Goal: Book appointment/travel/reservation

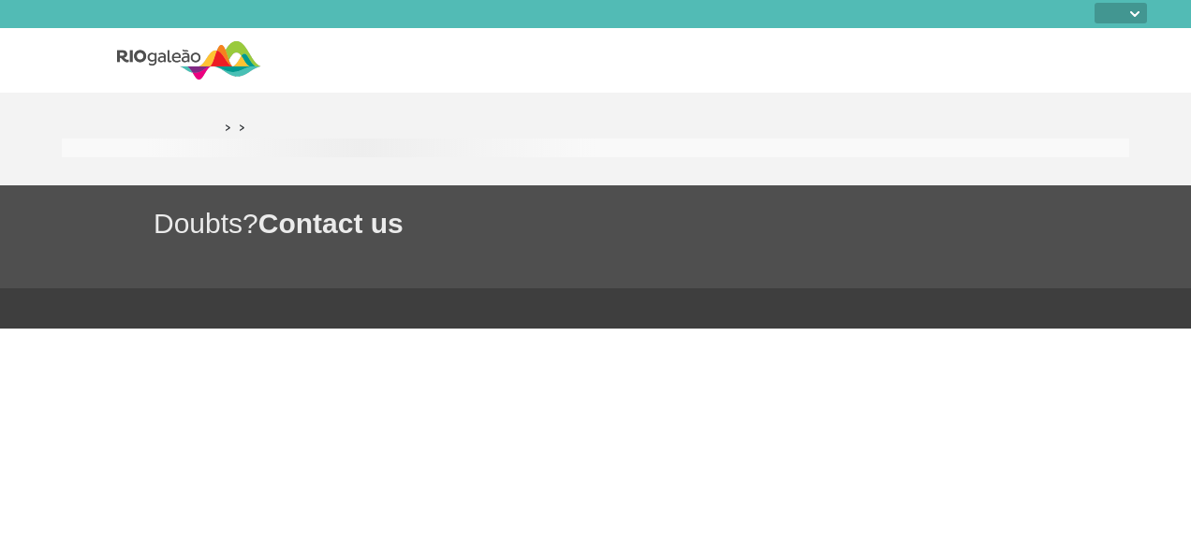
select select
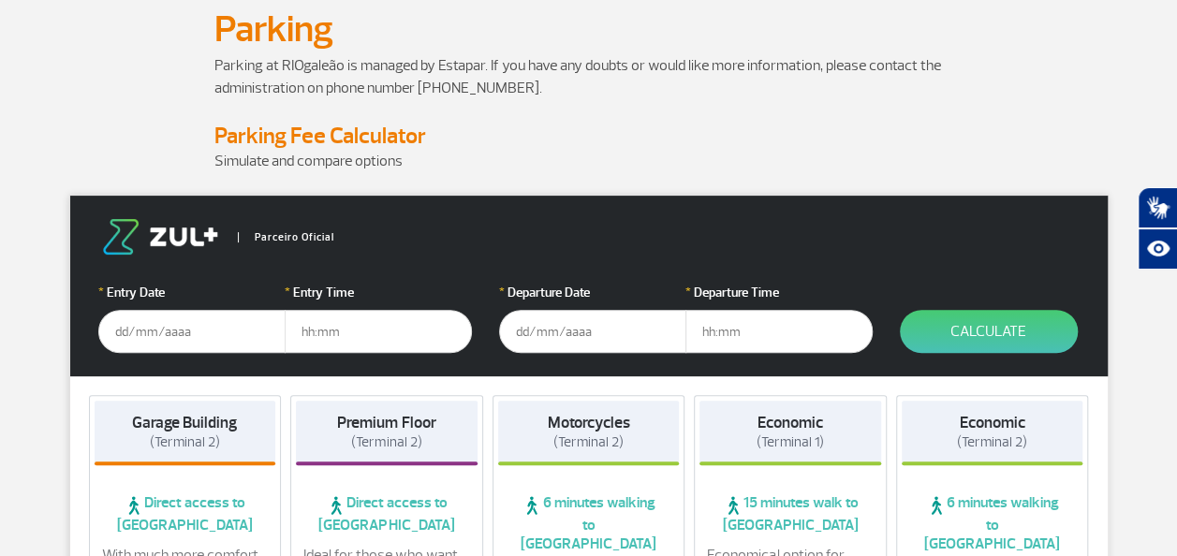
scroll to position [137, 0]
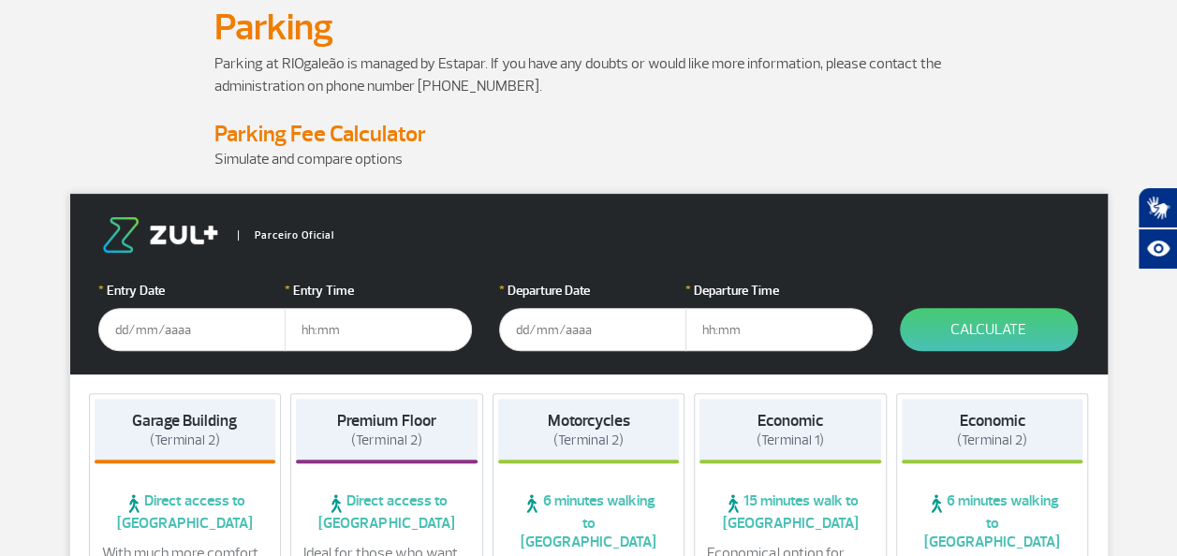
click at [155, 323] on input "text" at bounding box center [191, 329] width 187 height 43
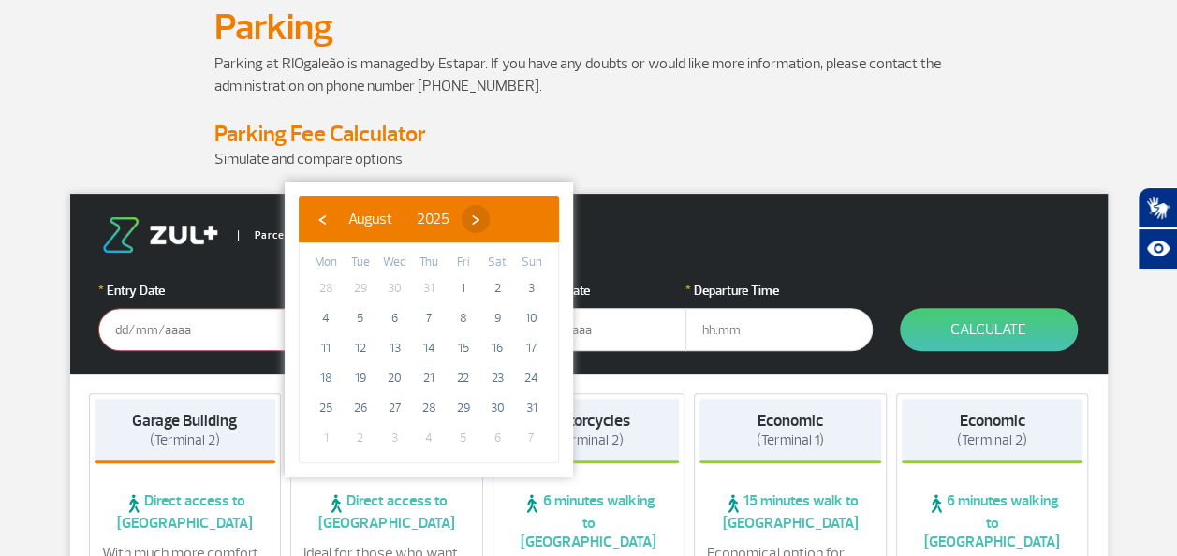
click at [490, 213] on span "›" at bounding box center [476, 219] width 28 height 28
click at [354, 286] on span "2" at bounding box center [361, 288] width 30 height 30
type input "[DATE]"
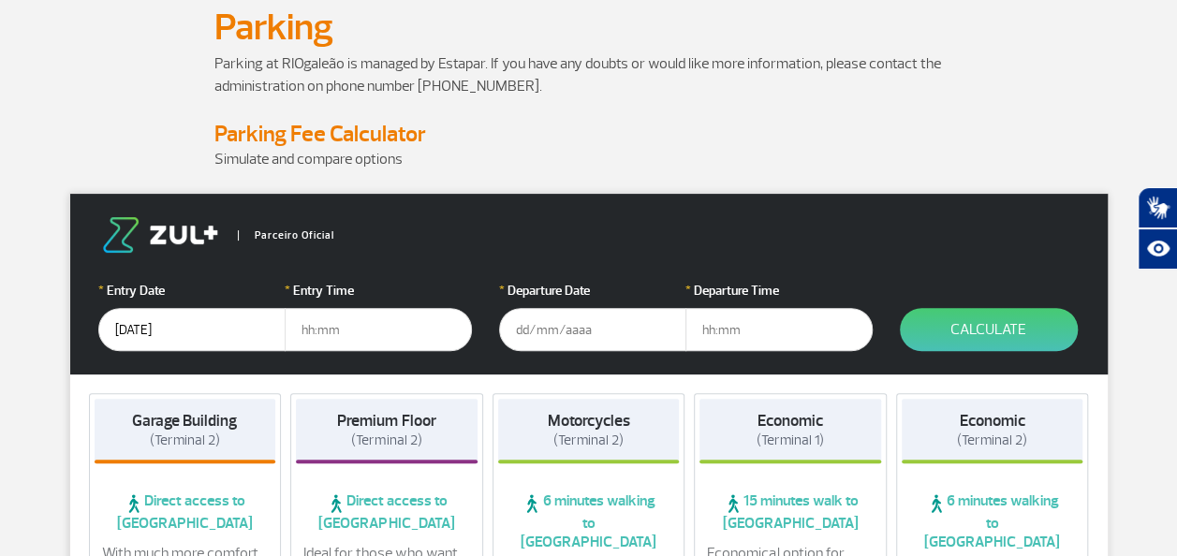
click at [377, 332] on input "text" at bounding box center [378, 329] width 187 height 43
click at [343, 328] on input "text" at bounding box center [378, 329] width 187 height 43
click at [328, 321] on input "text" at bounding box center [378, 329] width 187 height 43
type input "08:00"
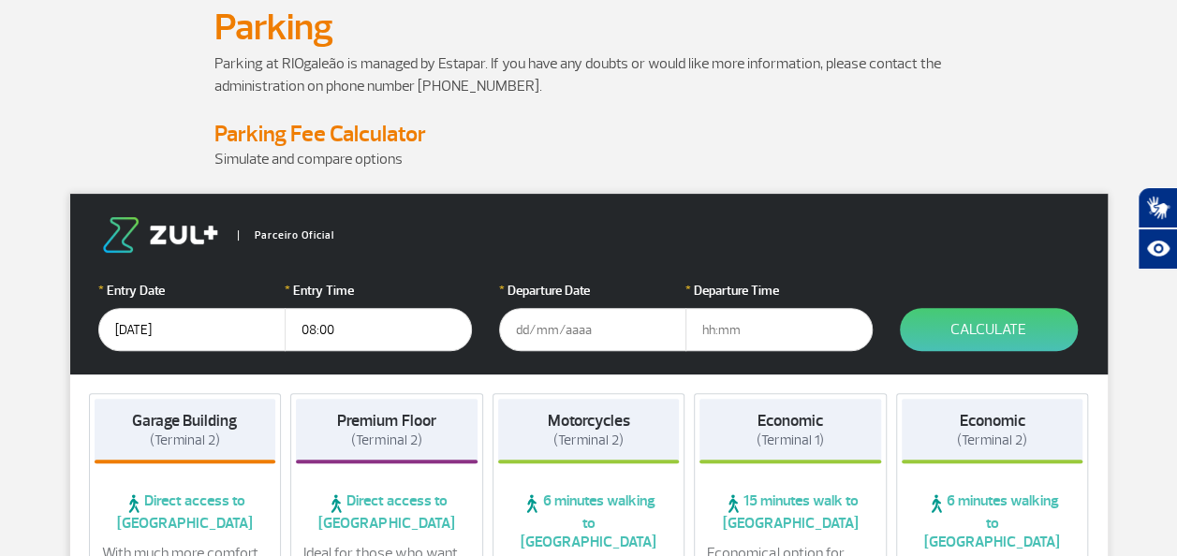
click at [599, 335] on input "text" at bounding box center [592, 329] width 187 height 43
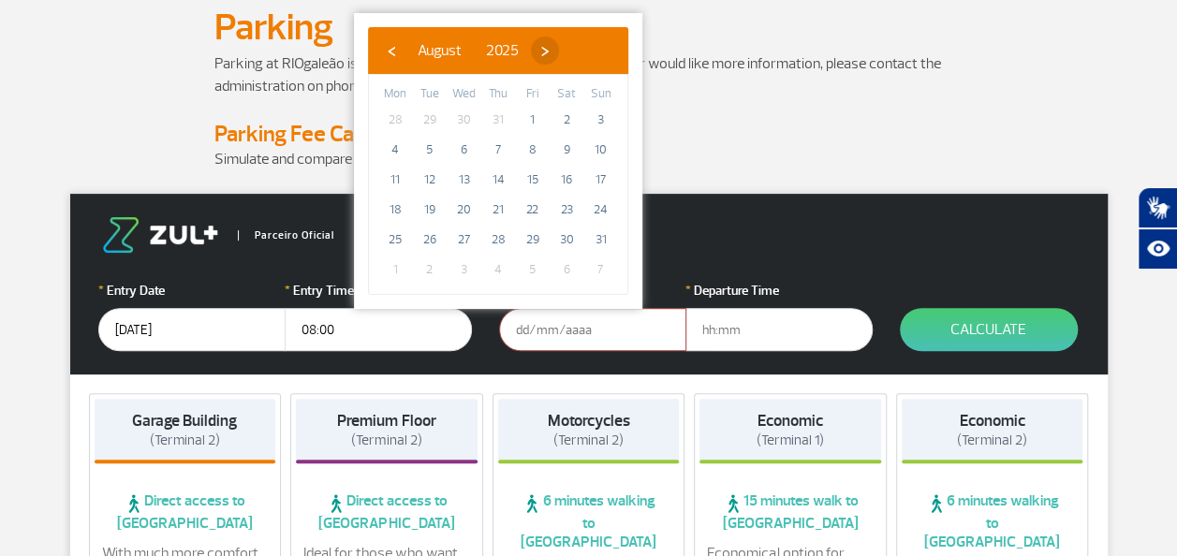
click at [559, 37] on span "›" at bounding box center [545, 51] width 28 height 28
click at [605, 199] on span "28" at bounding box center [601, 210] width 30 height 30
type input "[DATE]"
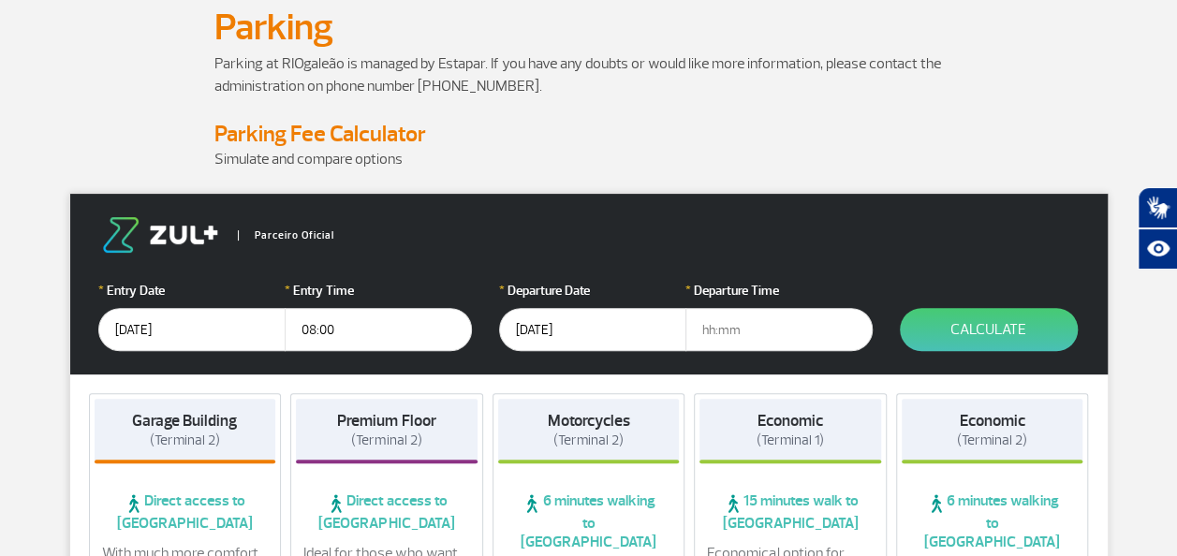
click at [742, 331] on input "text" at bounding box center [779, 329] width 187 height 43
type input "23:00"
click at [972, 324] on button "Calculate" at bounding box center [989, 329] width 178 height 43
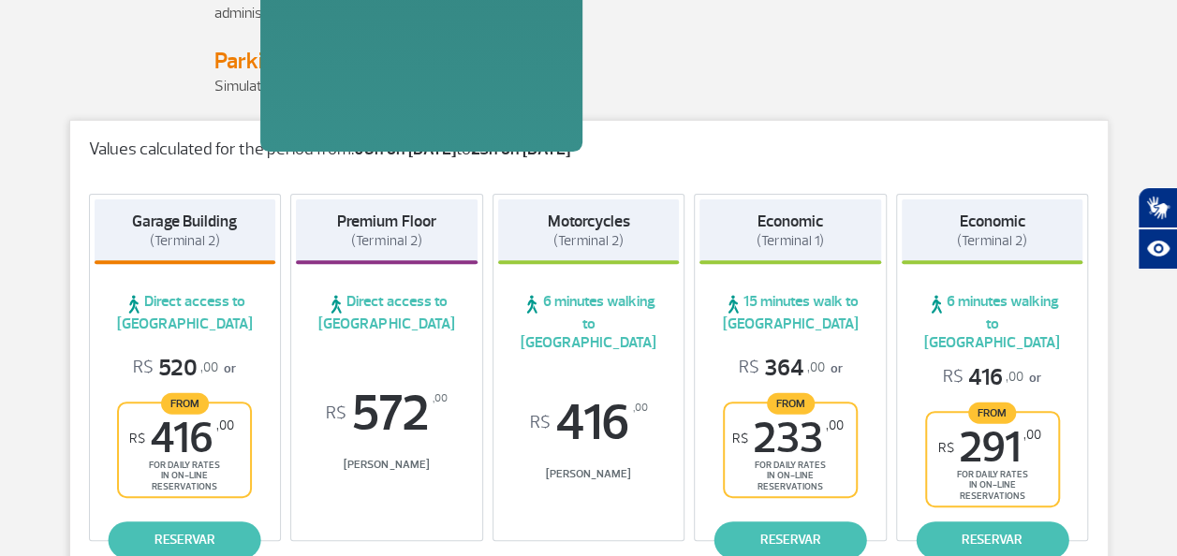
scroll to position [0, 0]
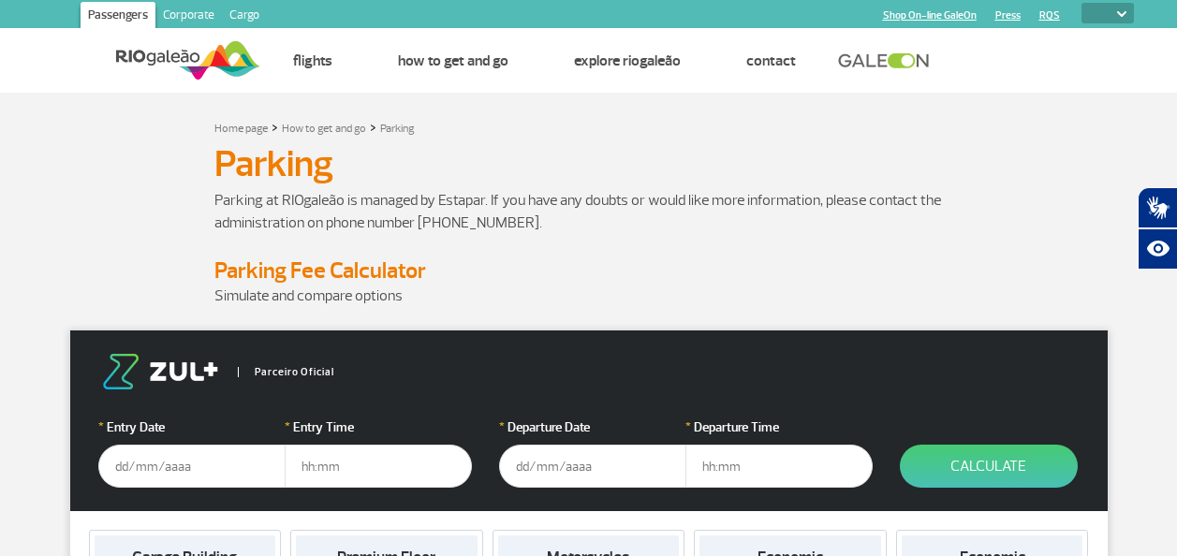
select select
click at [160, 444] on div "* Entry Date" at bounding box center [191, 453] width 187 height 70
click at [160, 466] on input "text" at bounding box center [191, 466] width 187 height 43
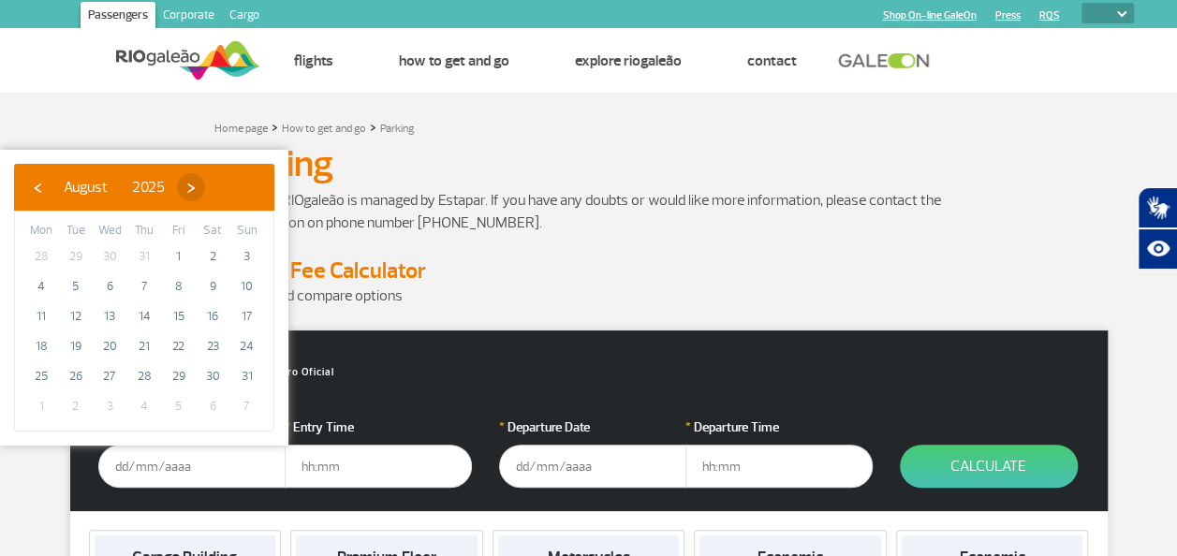
click at [205, 185] on span "›" at bounding box center [191, 187] width 28 height 28
click at [67, 249] on span "2" at bounding box center [76, 257] width 30 height 30
type input "[DATE]"
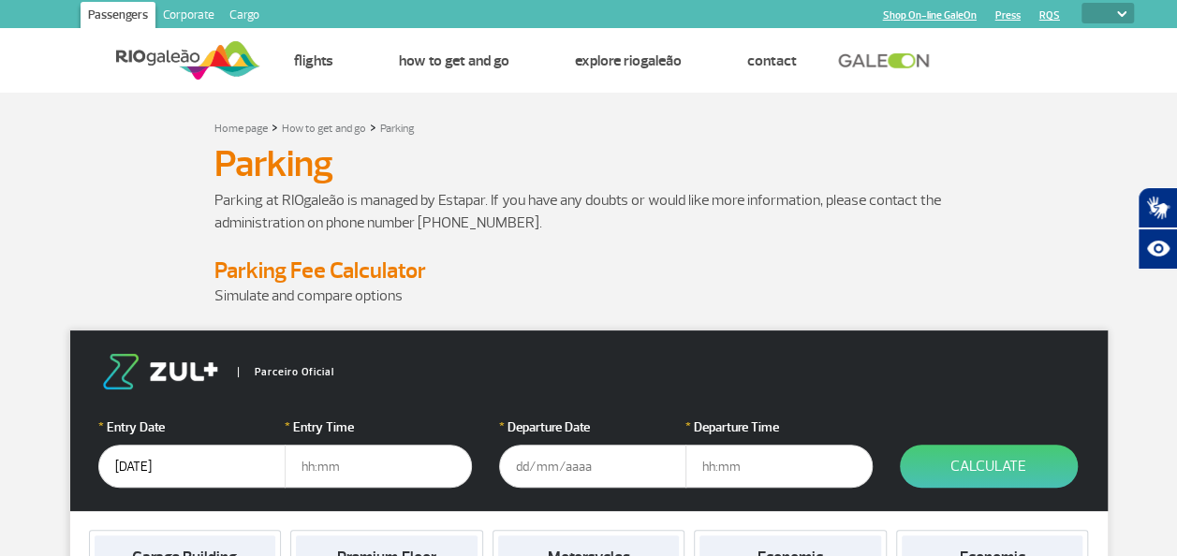
click at [342, 465] on input "text" at bounding box center [378, 466] width 187 height 43
type input "0"
type input "07:30"
click at [563, 460] on input "text" at bounding box center [592, 466] width 187 height 43
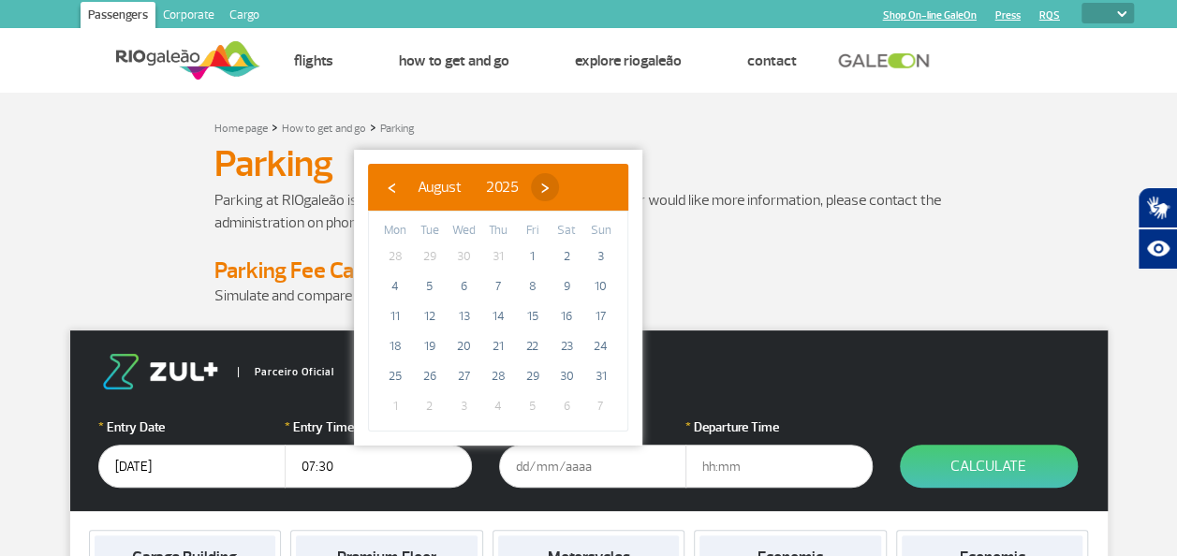
click at [559, 187] on span "›" at bounding box center [545, 187] width 28 height 28
click at [601, 351] on span "28" at bounding box center [601, 347] width 30 height 30
type input "[DATE]"
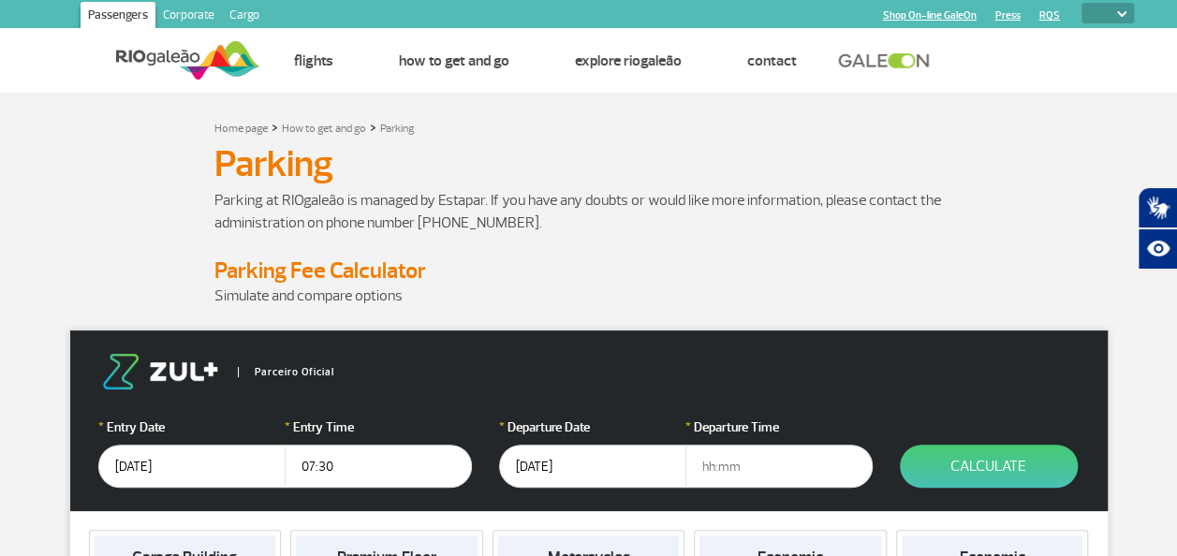
click at [749, 468] on input "text" at bounding box center [779, 466] width 187 height 43
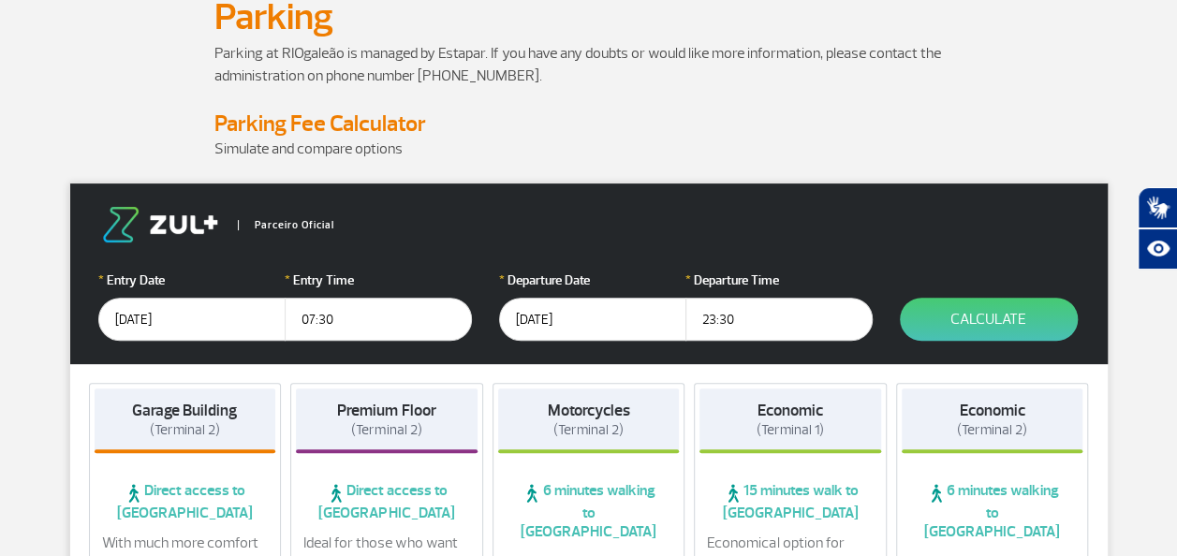
scroll to position [150, 0]
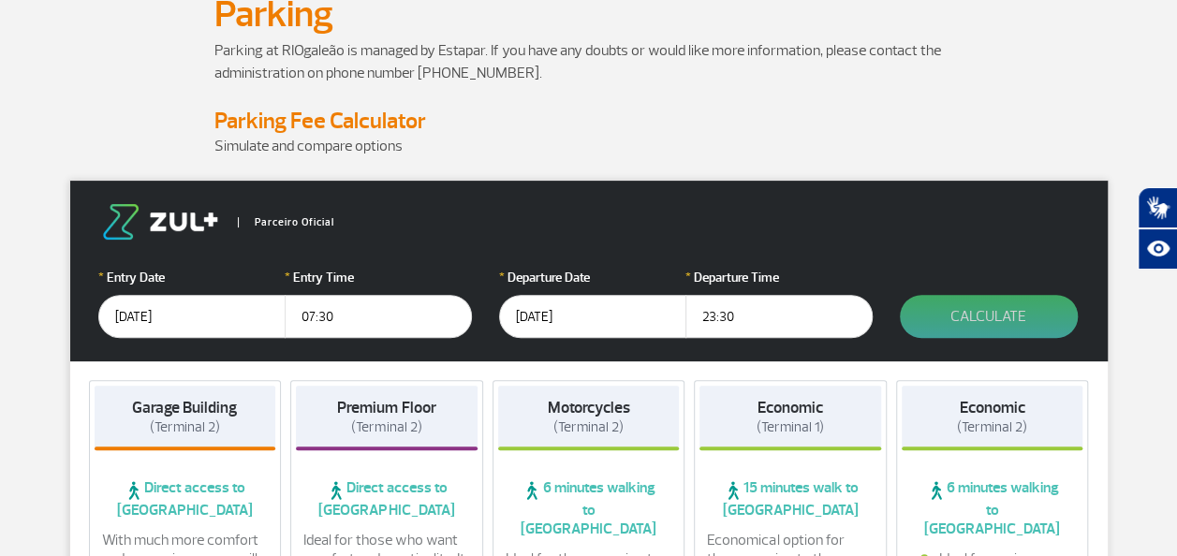
type input "23:30"
click at [1011, 315] on button "Calculate" at bounding box center [989, 316] width 178 height 43
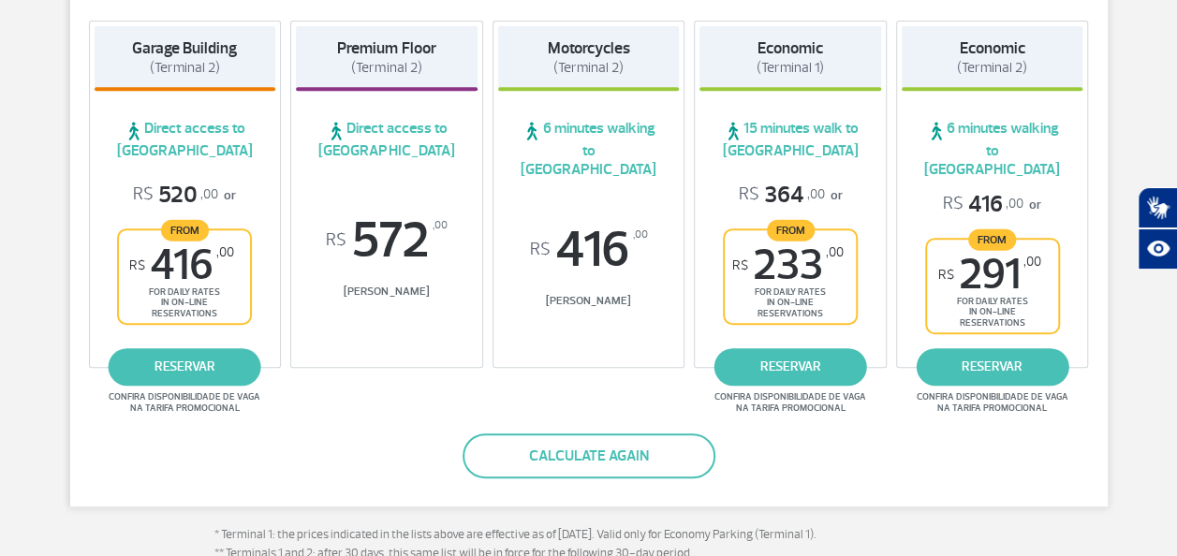
scroll to position [388, 0]
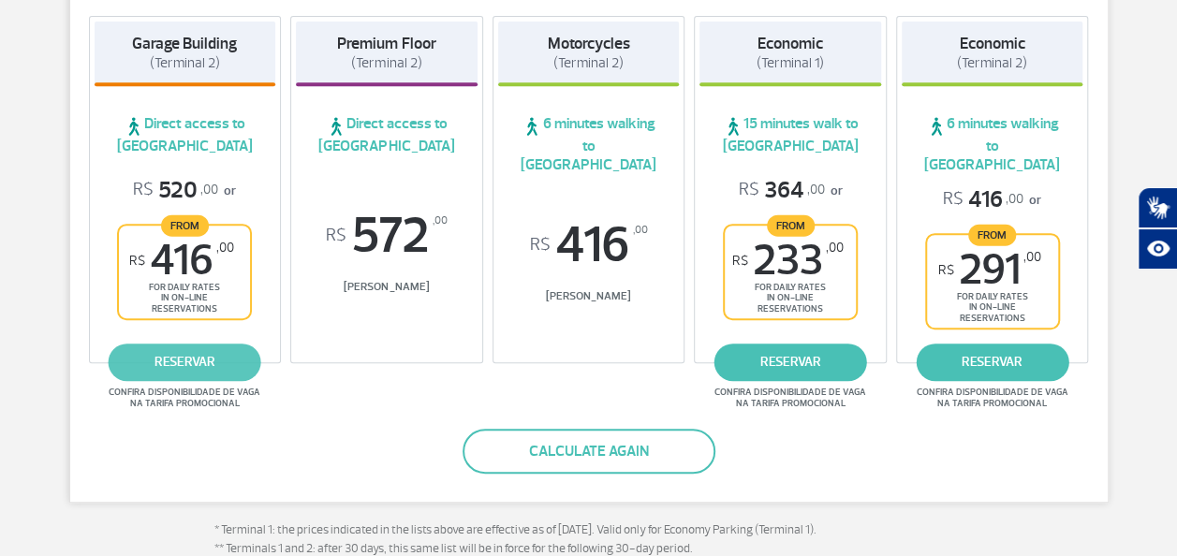
click at [174, 344] on link "reservar" at bounding box center [185, 362] width 153 height 37
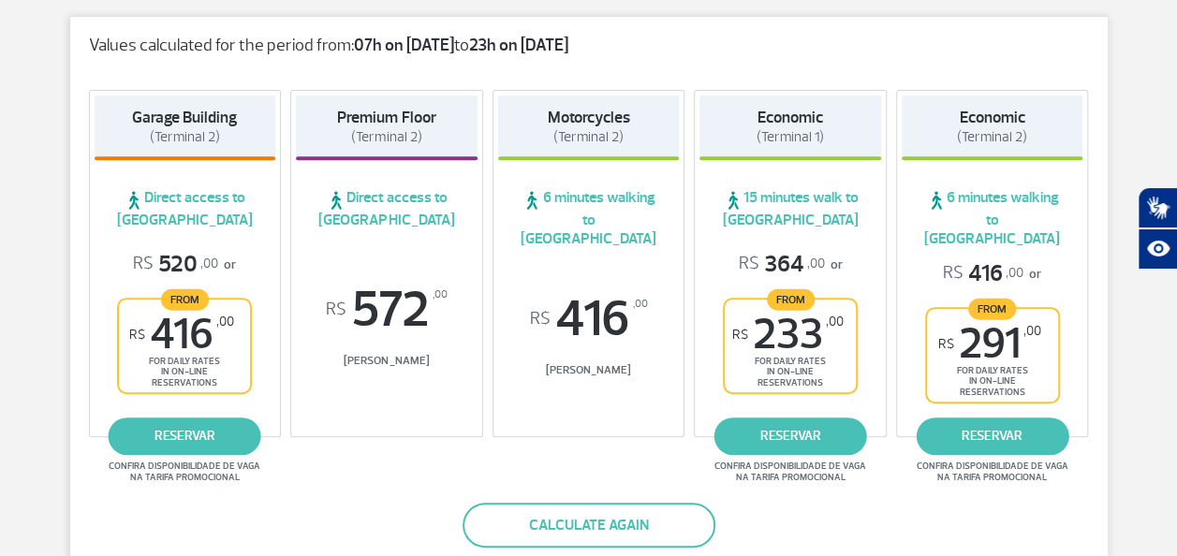
scroll to position [313, 0]
